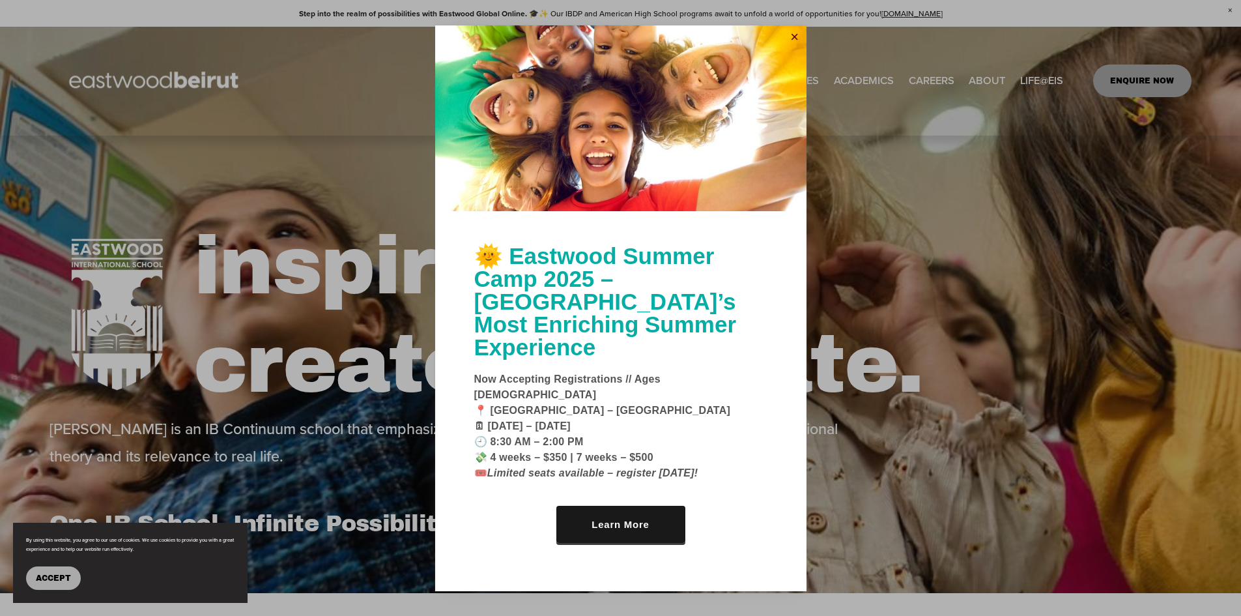
click at [790, 48] on link "Close" at bounding box center [795, 37] width 20 height 21
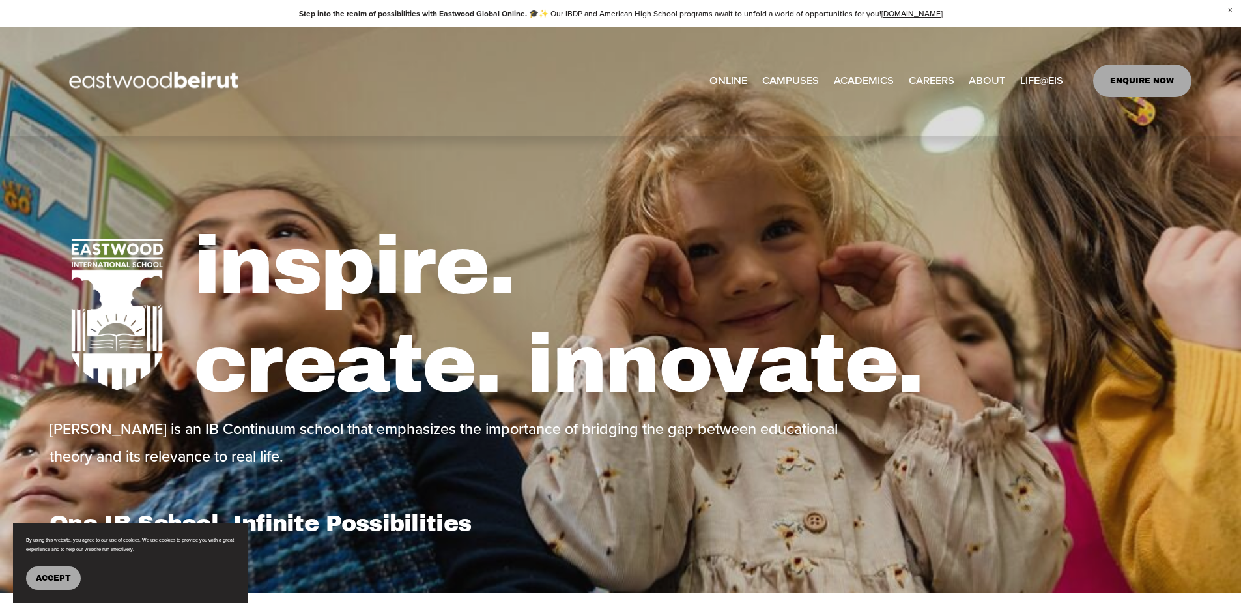
click at [0, 0] on span "Leadership" at bounding box center [0, 0] width 0 height 0
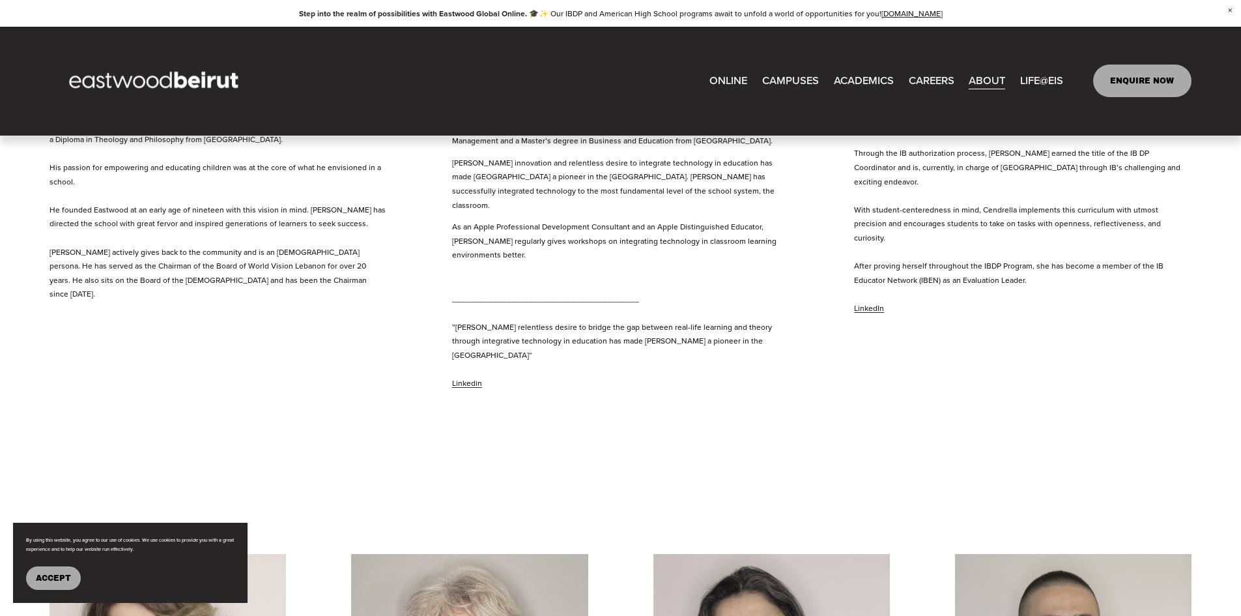
scroll to position [849, 0]
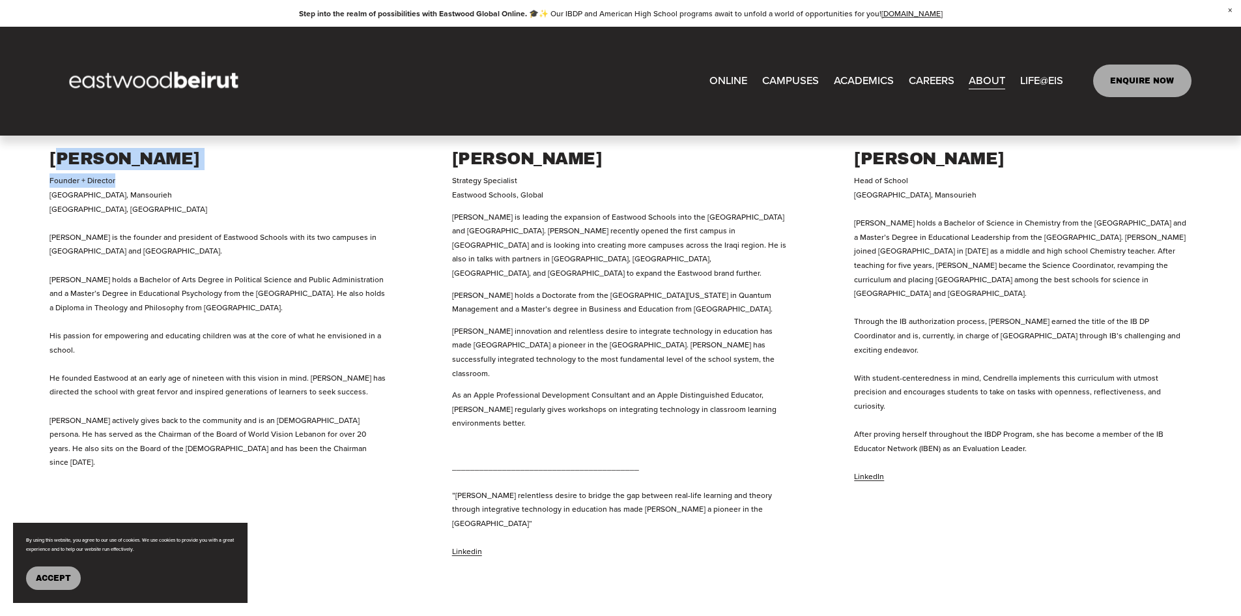
drag, startPoint x: 52, startPoint y: 164, endPoint x: 162, endPoint y: 178, distance: 110.4
click at [162, 178] on div "Amine M. Khoury Founder + Director Eastwood International School, Mansourieh Ea…" at bounding box center [219, 308] width 338 height 321
copy div "Amine M. Khoury Founder + Director"
click at [256, 199] on p "Founder + Director Eastwood International School, Mansourieh Eastwood College, …" at bounding box center [219, 320] width 338 height 295
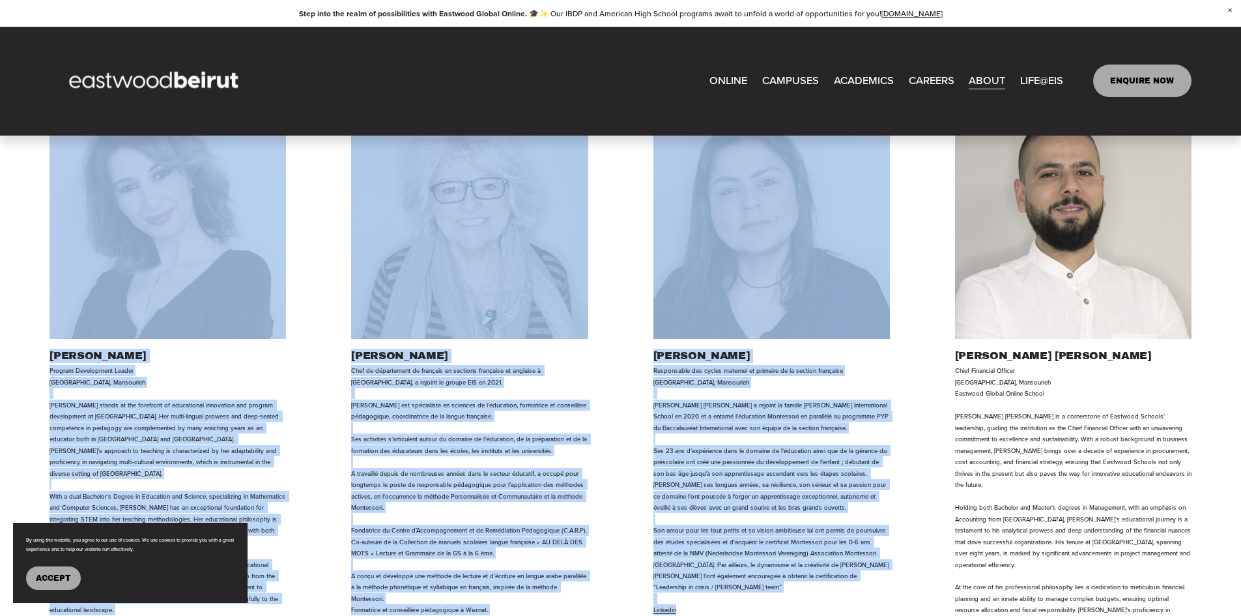
scroll to position [1973, 0]
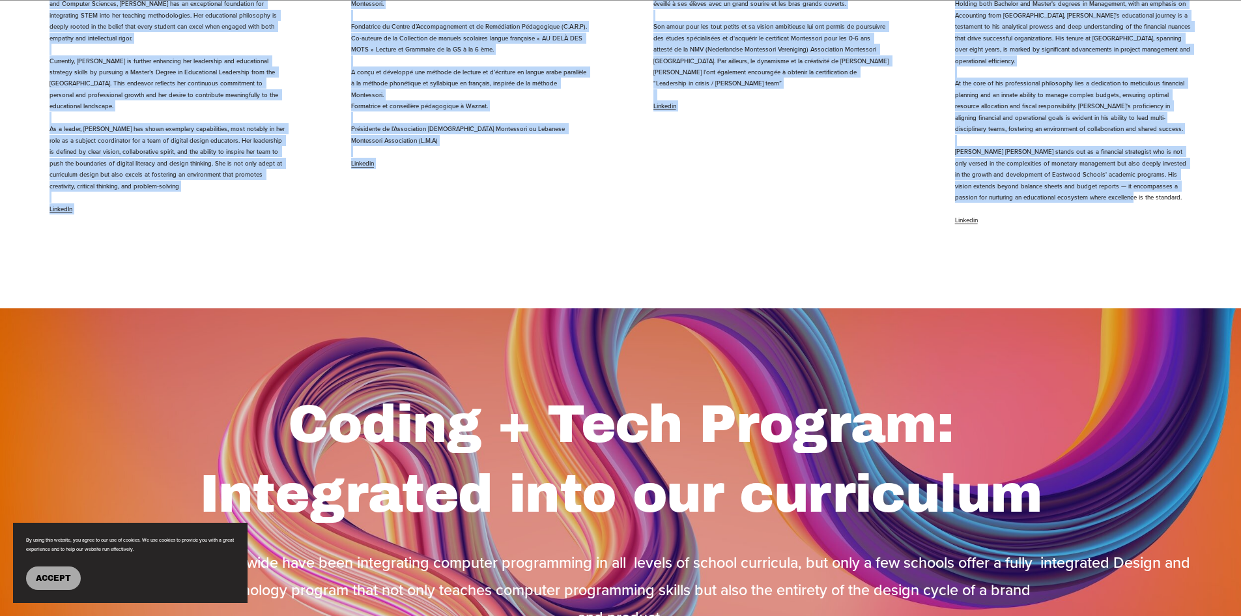
copy article "Amine M. Khoury Founder + Director Eastwood International School, Mansourieh Ea…"
drag, startPoint x: 48, startPoint y: 164, endPoint x: 1117, endPoint y: 132, distance: 1069.2
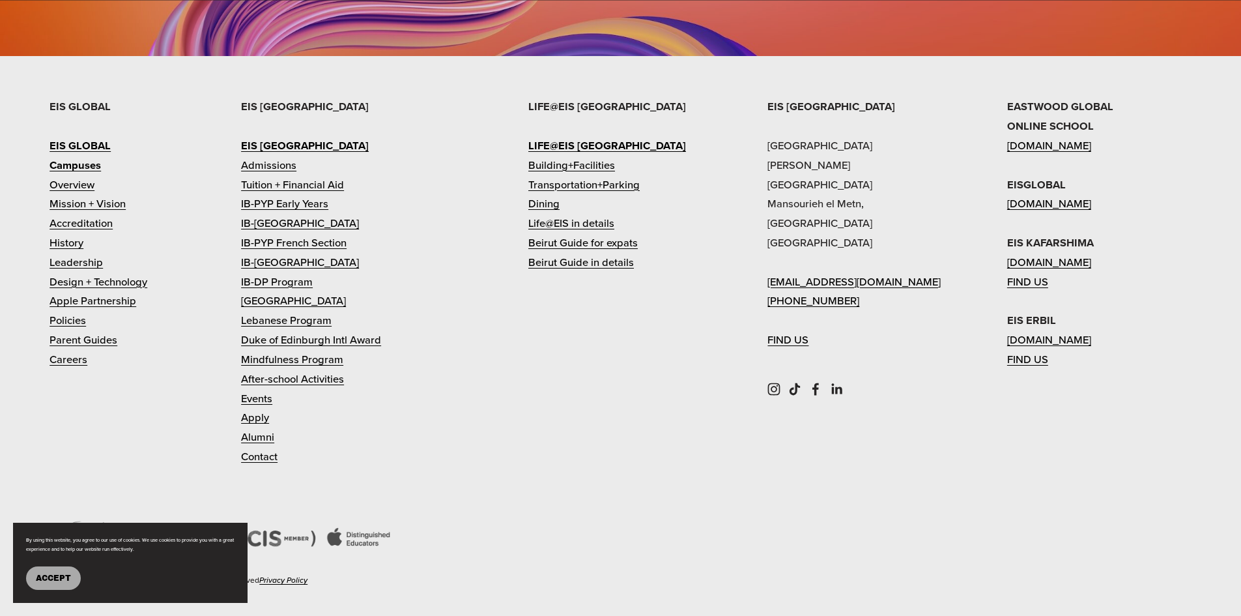
scroll to position [30, 0]
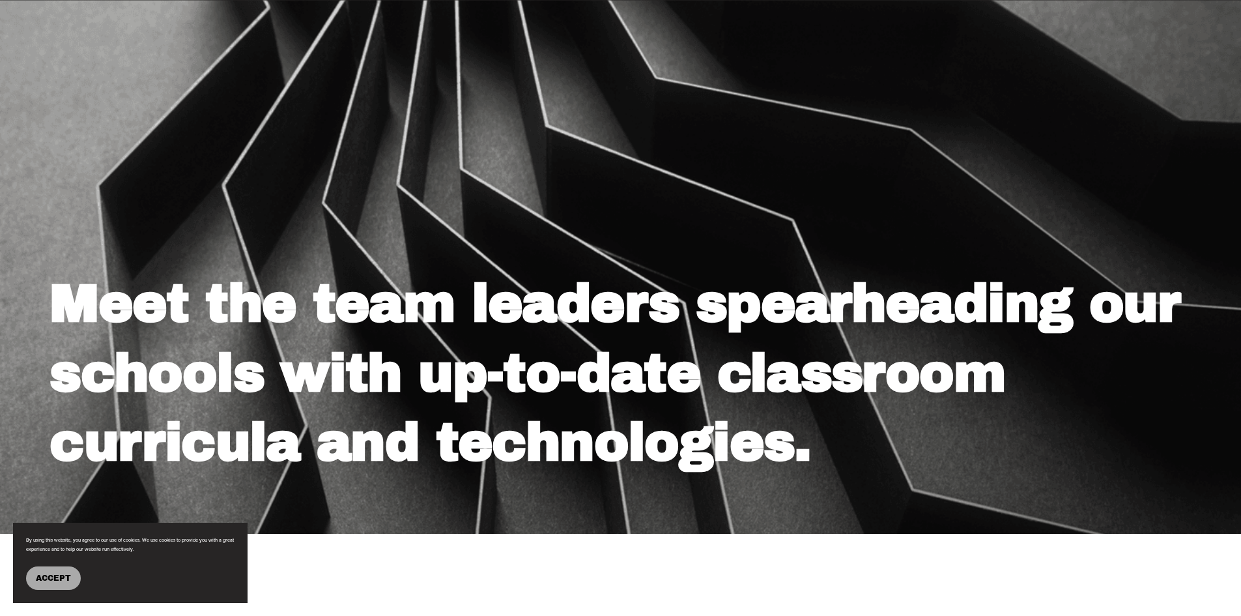
drag, startPoint x: 411, startPoint y: 401, endPoint x: 611, endPoint y: 424, distance: 201.4
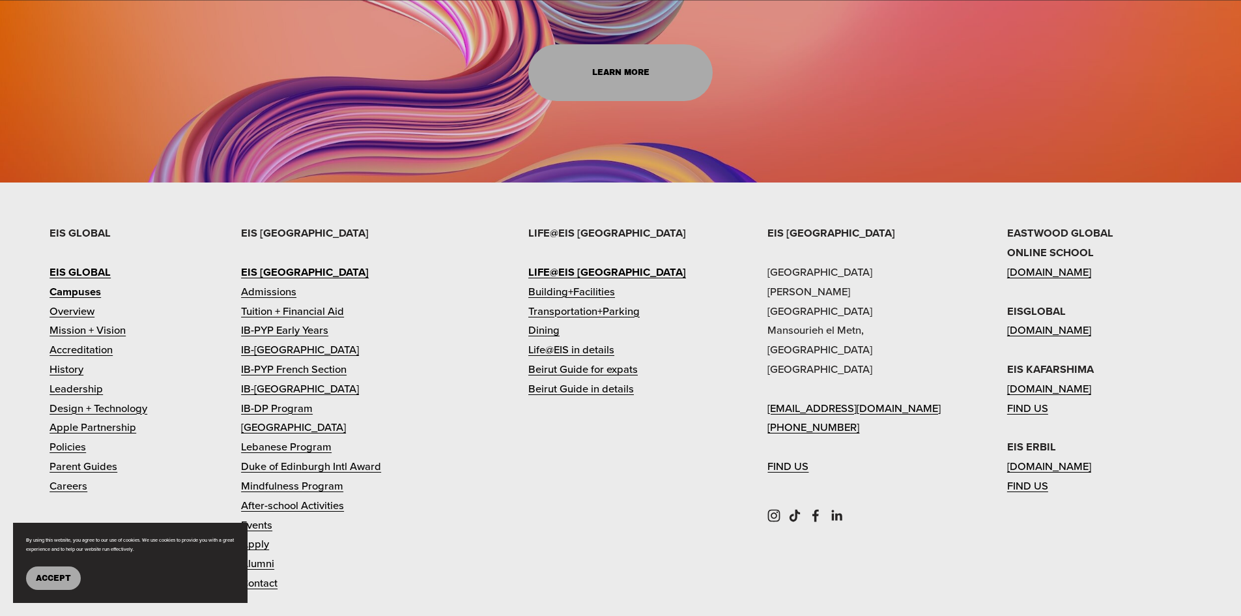
scroll to position [2600, 0]
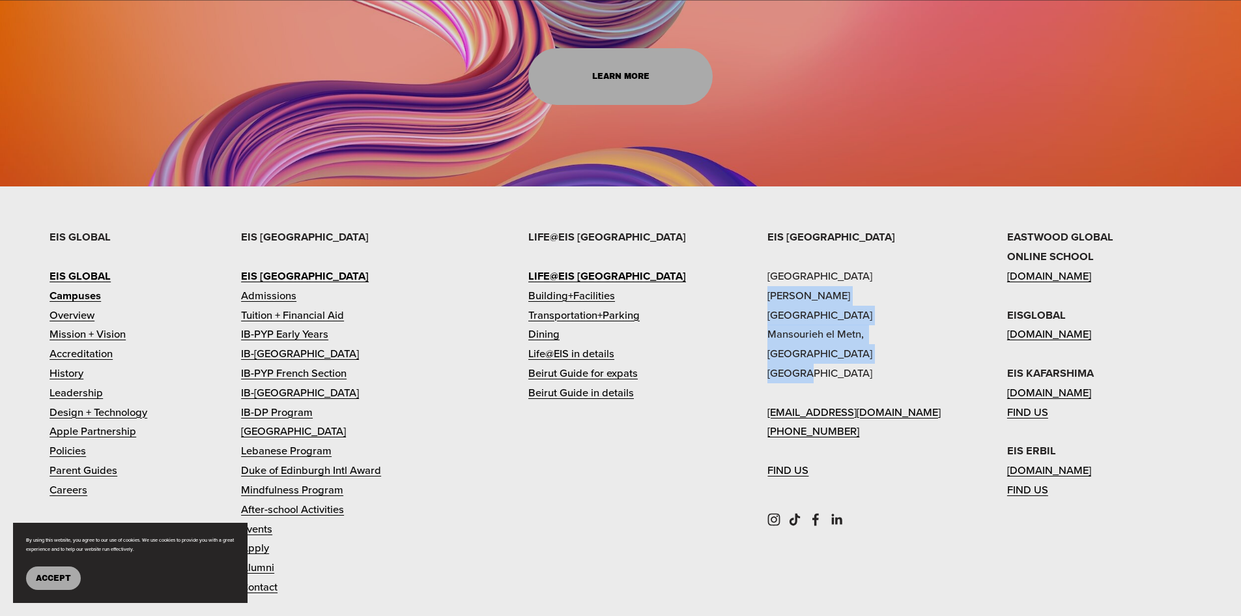
drag, startPoint x: 766, startPoint y: 235, endPoint x: 832, endPoint y: 269, distance: 74.3
click at [832, 269] on div "EIS BEIRUT Eastwood International School Sami Solh Street Mansourieh el Metn, B…" at bounding box center [620, 493] width 1241 height 532
copy p "Sami Solh Street Mansourieh el Metn, Beirut Lebanon"
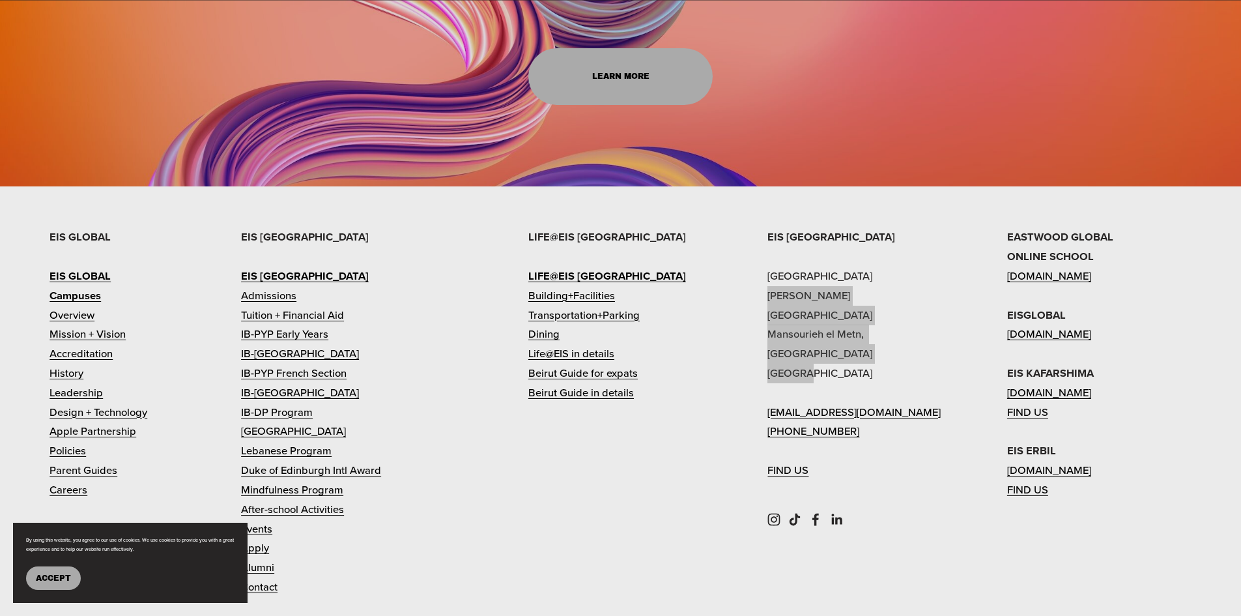
drag, startPoint x: 38, startPoint y: 1060, endPoint x: 721, endPoint y: 1028, distance: 683.7
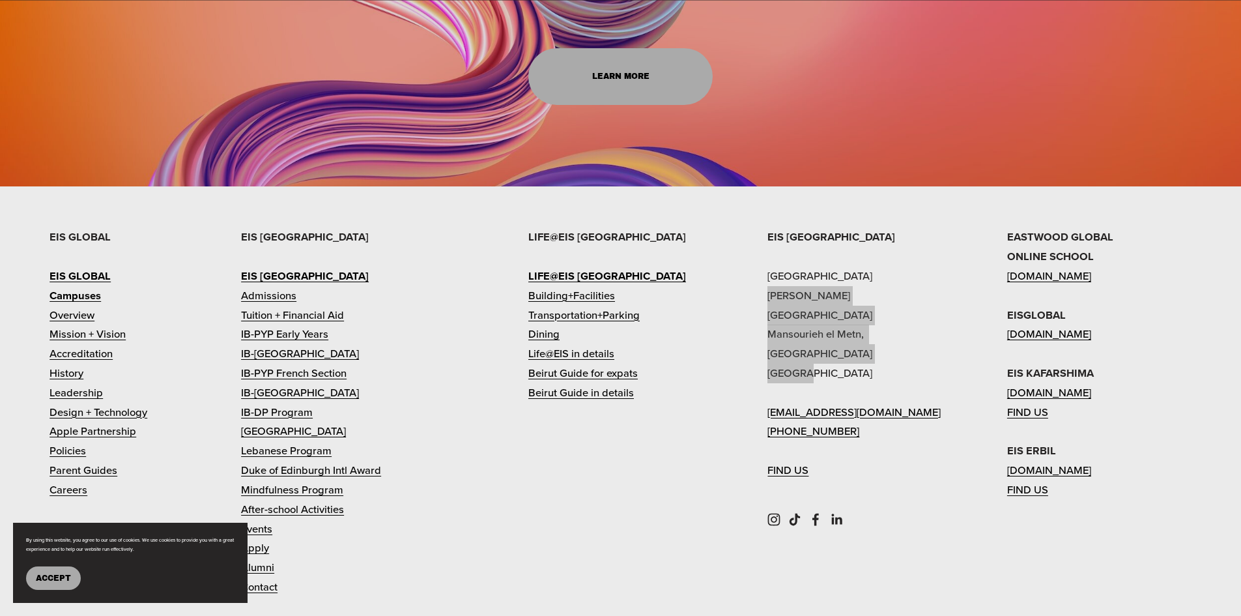
copy div "Rima Moukarzel Cold Language & Literature Facilitator @ Eastwood Schools Contac…"
